Goal: Information Seeking & Learning: Learn about a topic

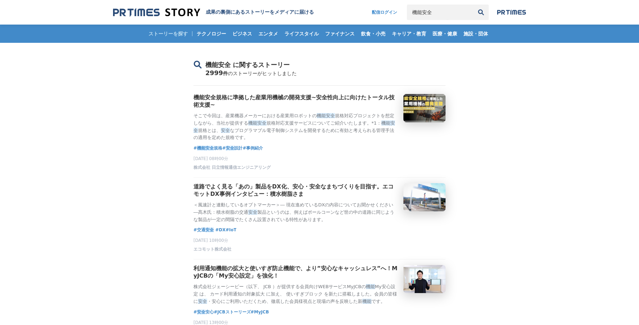
click at [171, 9] on img at bounding box center [156, 12] width 87 height 9
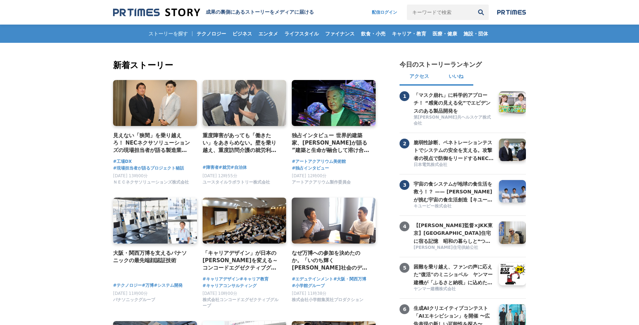
click at [462, 81] on button "いいね" at bounding box center [456, 77] width 34 height 17
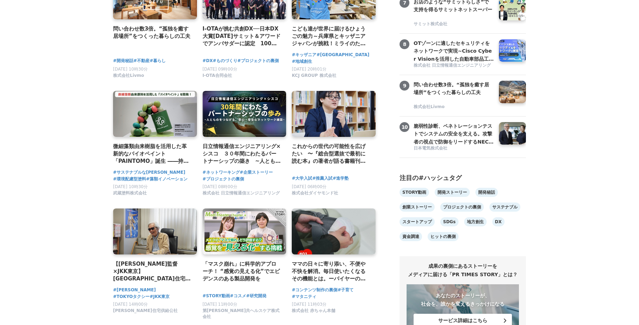
scroll to position [377, 0]
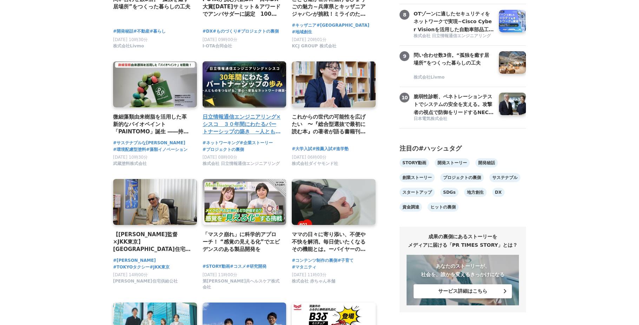
click at [237, 80] on link at bounding box center [244, 84] width 88 height 48
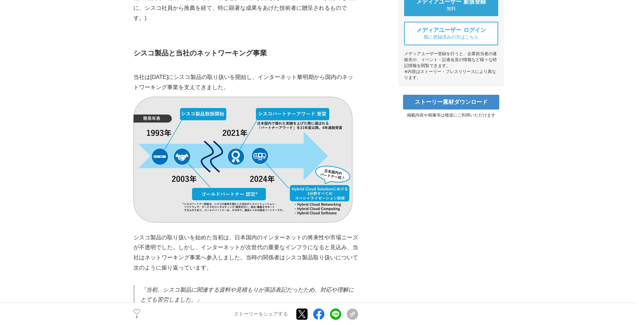
scroll to position [306, 0]
click at [135, 310] on icon at bounding box center [136, 312] width 7 height 6
